Goal: Information Seeking & Learning: Learn about a topic

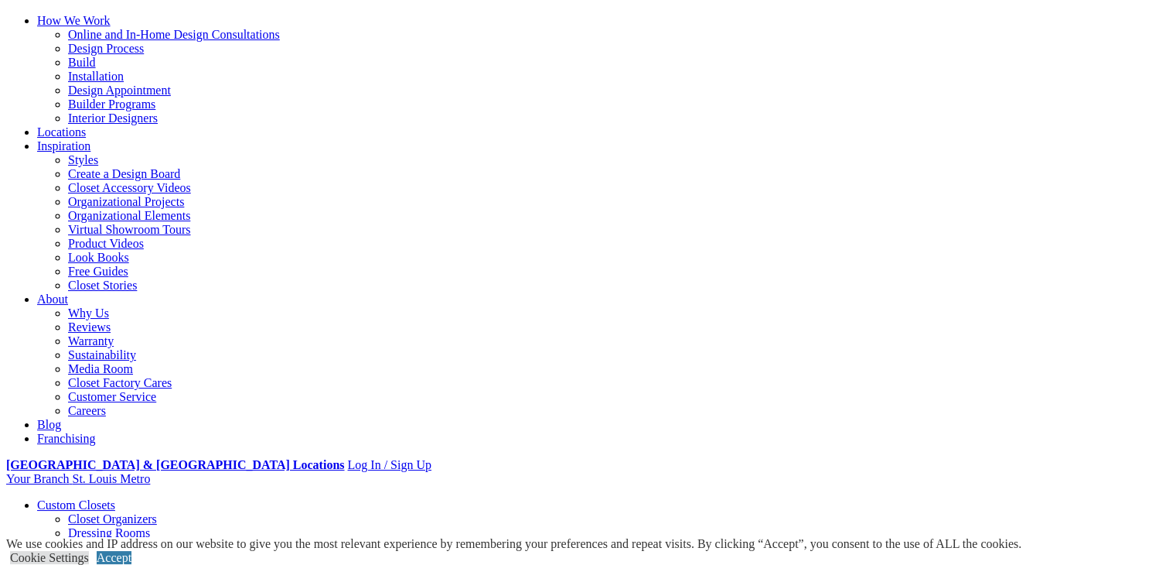
scroll to position [230, 0]
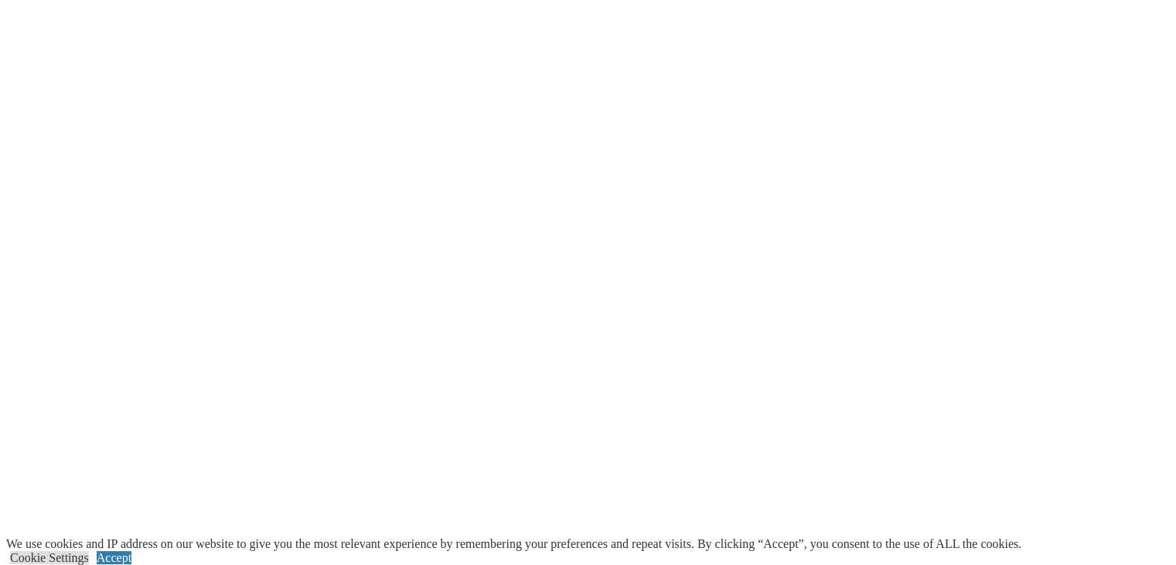
scroll to position [3443, 0]
